Goal: Information Seeking & Learning: Learn about a topic

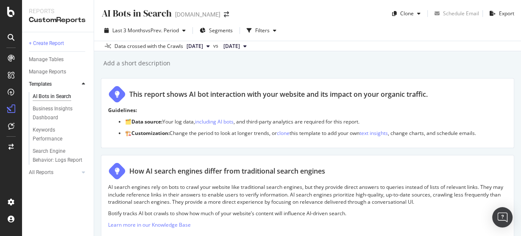
scroll to position [407, 0]
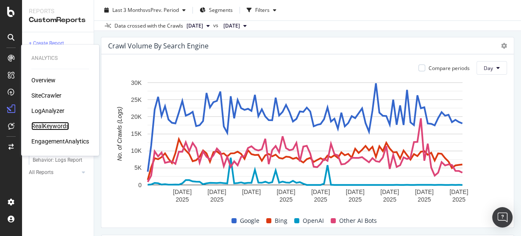
click at [55, 128] on div "RealKeywords" at bounding box center [50, 126] width 38 height 8
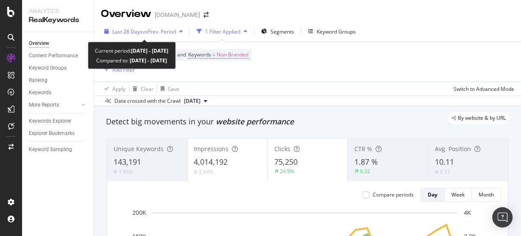
click at [145, 32] on span "vs Prev. Period" at bounding box center [160, 31] width 34 height 7
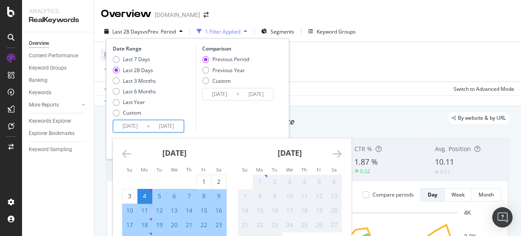
click at [136, 123] on input "2025/08/04" at bounding box center [130, 126] width 34 height 12
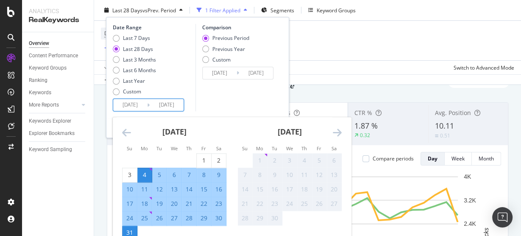
scroll to position [36, 0]
click at [203, 159] on div "1" at bounding box center [204, 161] width 14 height 8
type input "2025/08/01"
type input "2025/07/01"
type input "2025/07/31"
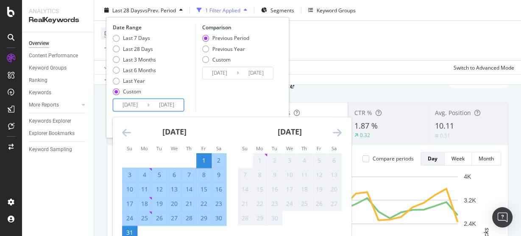
click at [128, 231] on div "31" at bounding box center [130, 233] width 14 height 8
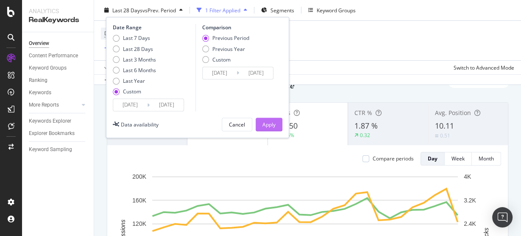
click at [266, 123] on div "Apply" at bounding box center [269, 124] width 13 height 7
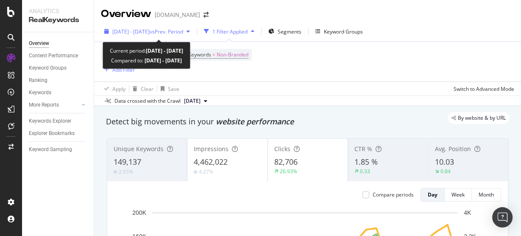
click at [150, 32] on span "2025 Aug. 1st - Aug. 31st" at bounding box center [130, 31] width 37 height 7
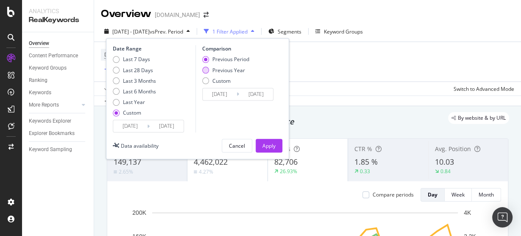
click at [205, 70] on div "Previous Year" at bounding box center [205, 70] width 7 height 7
type input "2024/08/02"
type input "2024/09/01"
click at [218, 93] on input "2024/08/02" at bounding box center [220, 94] width 34 height 12
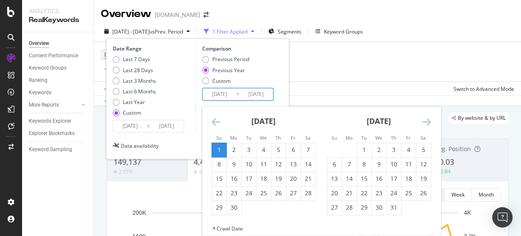
click at [218, 119] on icon "Move backward to switch to the previous month." at bounding box center [216, 122] width 9 height 10
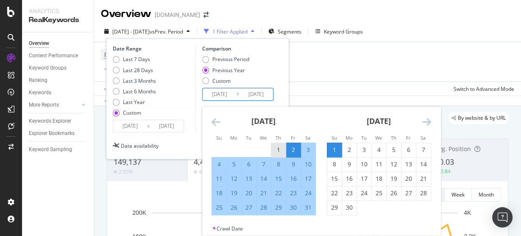
click at [280, 150] on div "1" at bounding box center [279, 150] width 14 height 8
type input "2024/08/01"
click at [308, 206] on div "31" at bounding box center [308, 207] width 14 height 8
type input "2024/08/31"
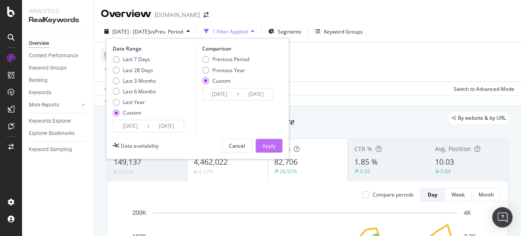
click at [272, 148] on div "Apply" at bounding box center [269, 145] width 13 height 7
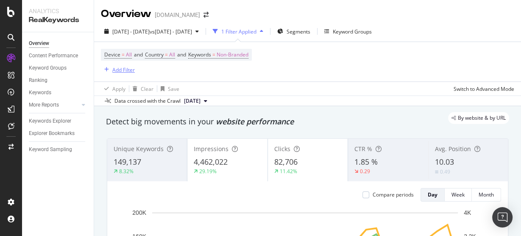
click at [123, 68] on div "Add Filter" at bounding box center [123, 69] width 22 height 7
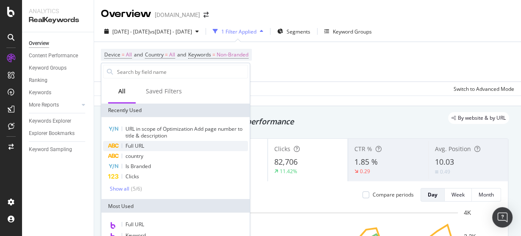
click at [154, 148] on div "Full URL" at bounding box center [175, 146] width 145 height 10
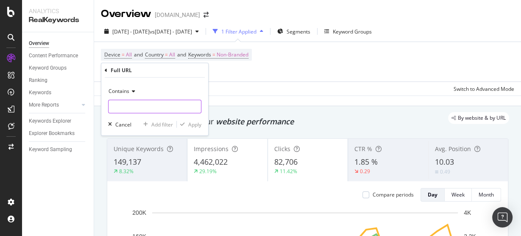
click at [126, 104] on input "text" at bounding box center [155, 107] width 92 height 14
type input "/menu/blog"
click at [185, 125] on icon "button" at bounding box center [182, 124] width 5 height 5
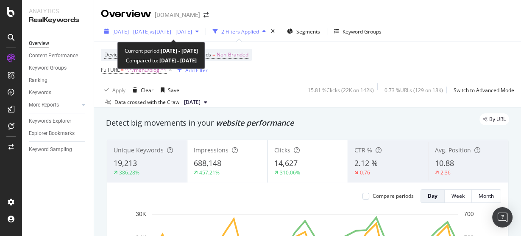
click at [150, 33] on span "2025 Aug. 1st - Aug. 31st" at bounding box center [130, 31] width 37 height 7
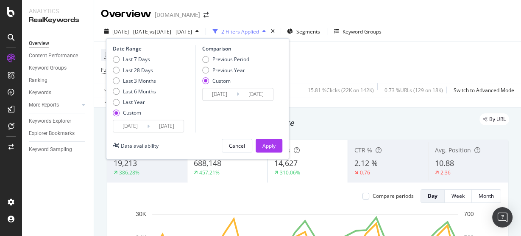
click at [219, 98] on input "2024/08/01" at bounding box center [220, 94] width 34 height 12
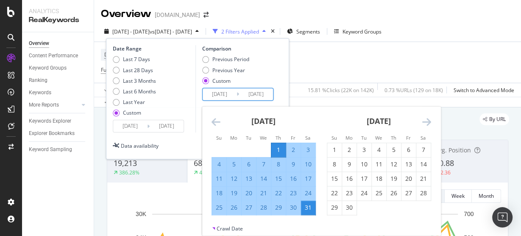
click at [428, 121] on icon "Move forward to switch to the next month." at bounding box center [427, 122] width 9 height 10
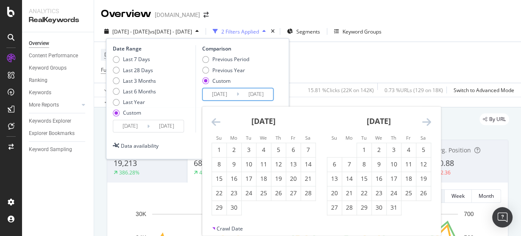
click at [428, 121] on icon "Move forward to switch to the next month." at bounding box center [427, 122] width 9 height 10
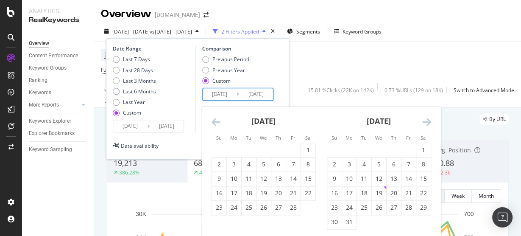
click at [428, 121] on icon "Move forward to switch to the next month." at bounding box center [427, 122] width 9 height 10
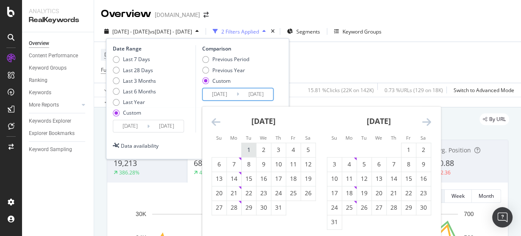
click at [243, 148] on div "1" at bounding box center [249, 150] width 14 height 8
type input "2025/07/01"
click at [280, 210] on div "31" at bounding box center [279, 207] width 14 height 8
type input "2025/07/31"
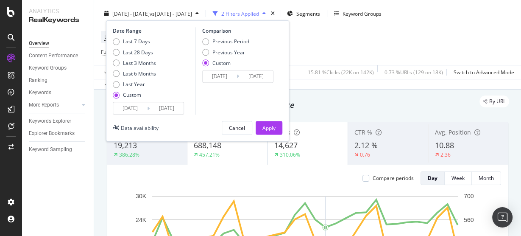
scroll to position [34, 0]
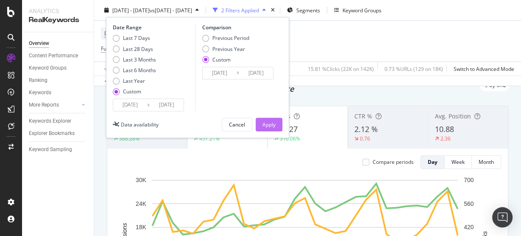
click at [269, 122] on div "Apply" at bounding box center [269, 124] width 13 height 7
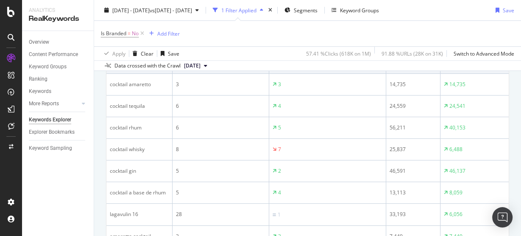
scroll to position [0, 148]
